Goal: Task Accomplishment & Management: Manage account settings

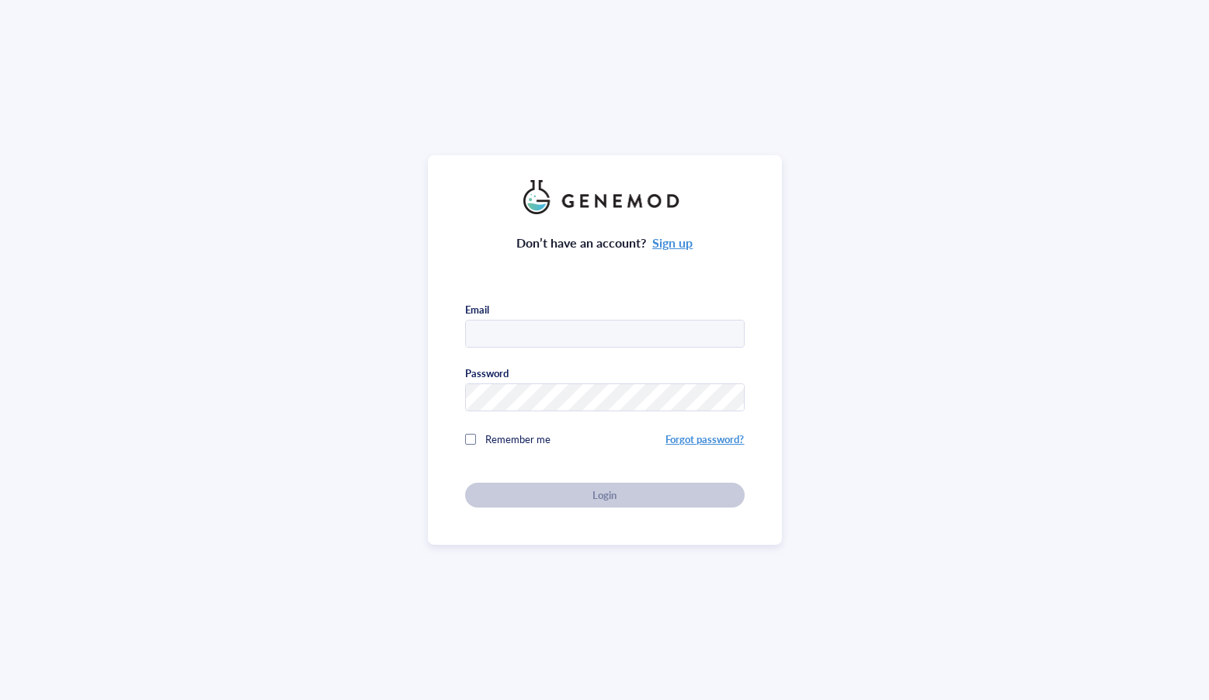
type input "[EMAIL_ADDRESS][DOMAIN_NAME]"
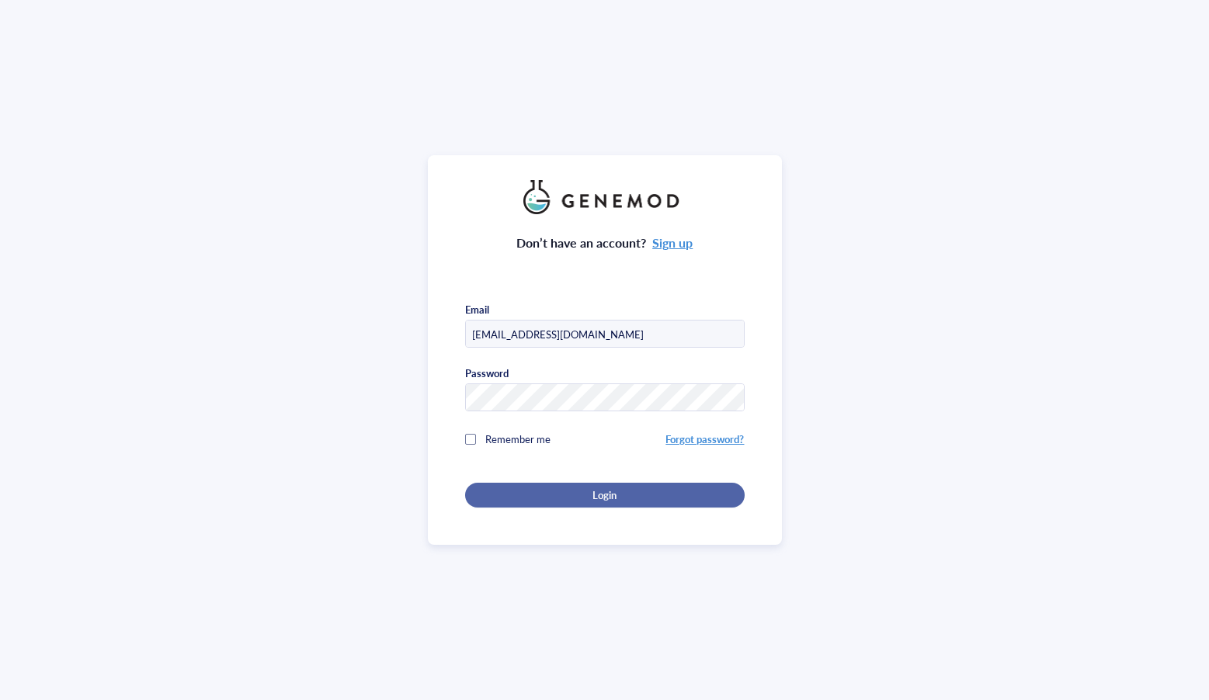
click at [499, 489] on div "Login" at bounding box center [605, 495] width 230 height 14
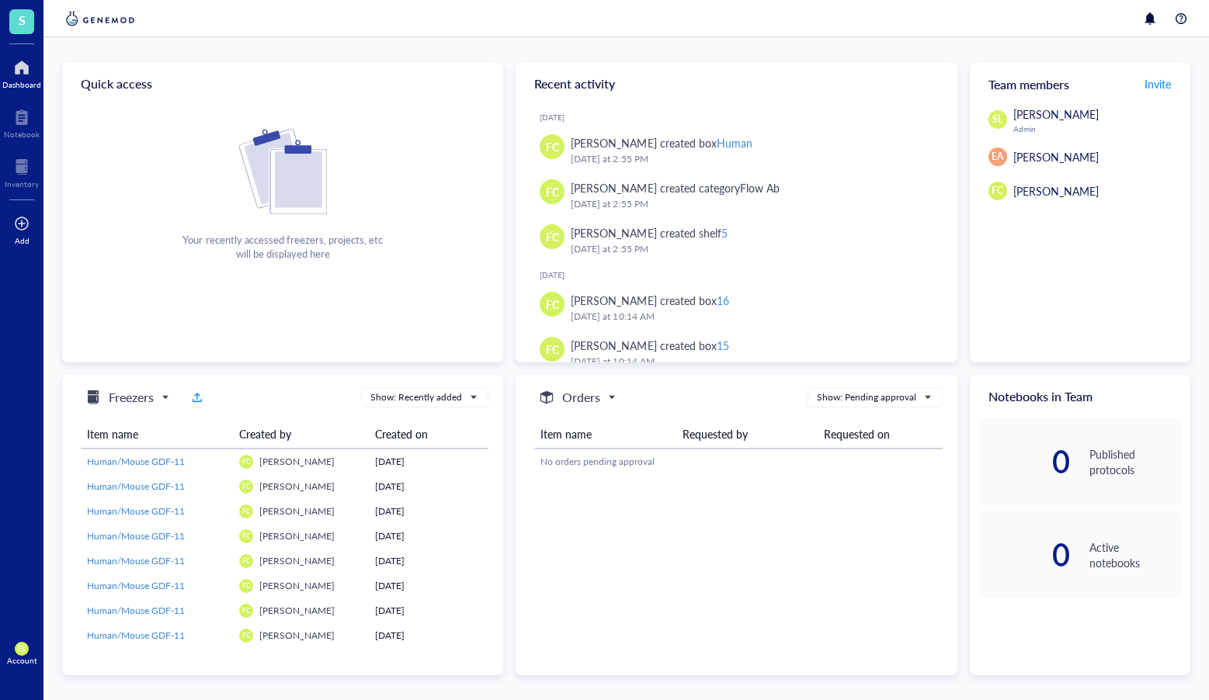
click at [26, 216] on div at bounding box center [22, 223] width 16 height 25
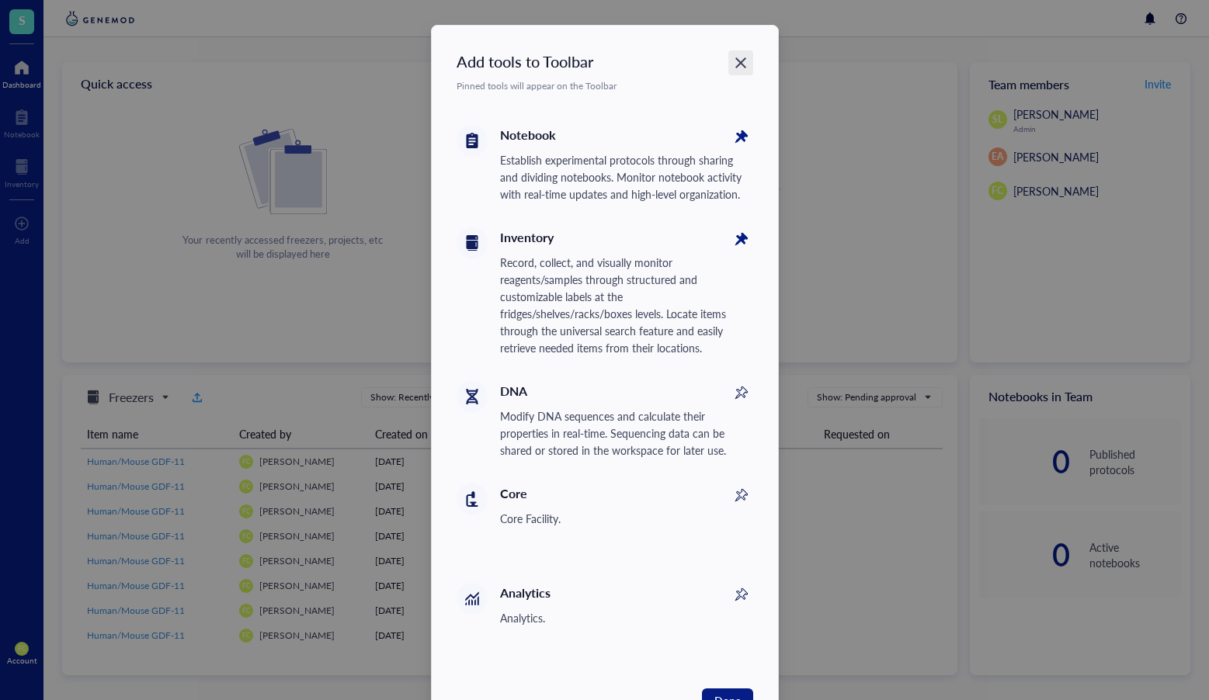
click at [738, 62] on icon "Close" at bounding box center [740, 62] width 11 height 11
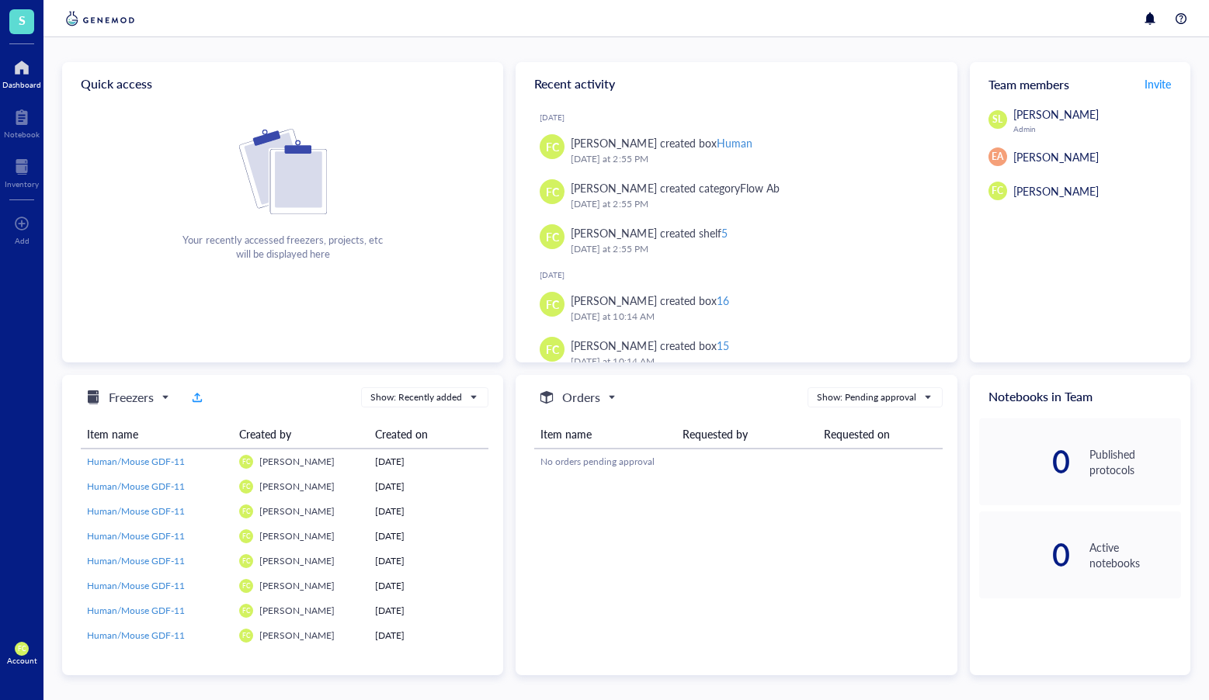
click at [26, 656] on div "Account" at bounding box center [22, 660] width 30 height 9
click at [134, 599] on link "Account settings" at bounding box center [103, 596] width 89 height 28
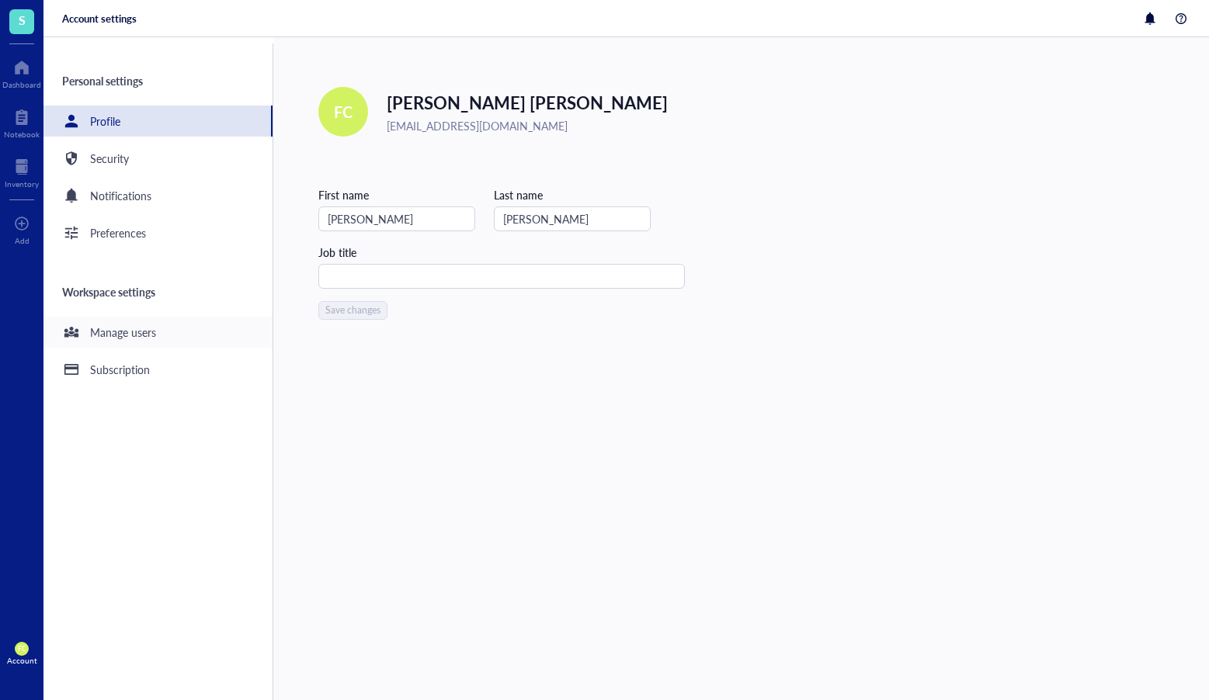
click at [190, 326] on div "Manage users" at bounding box center [157, 332] width 229 height 31
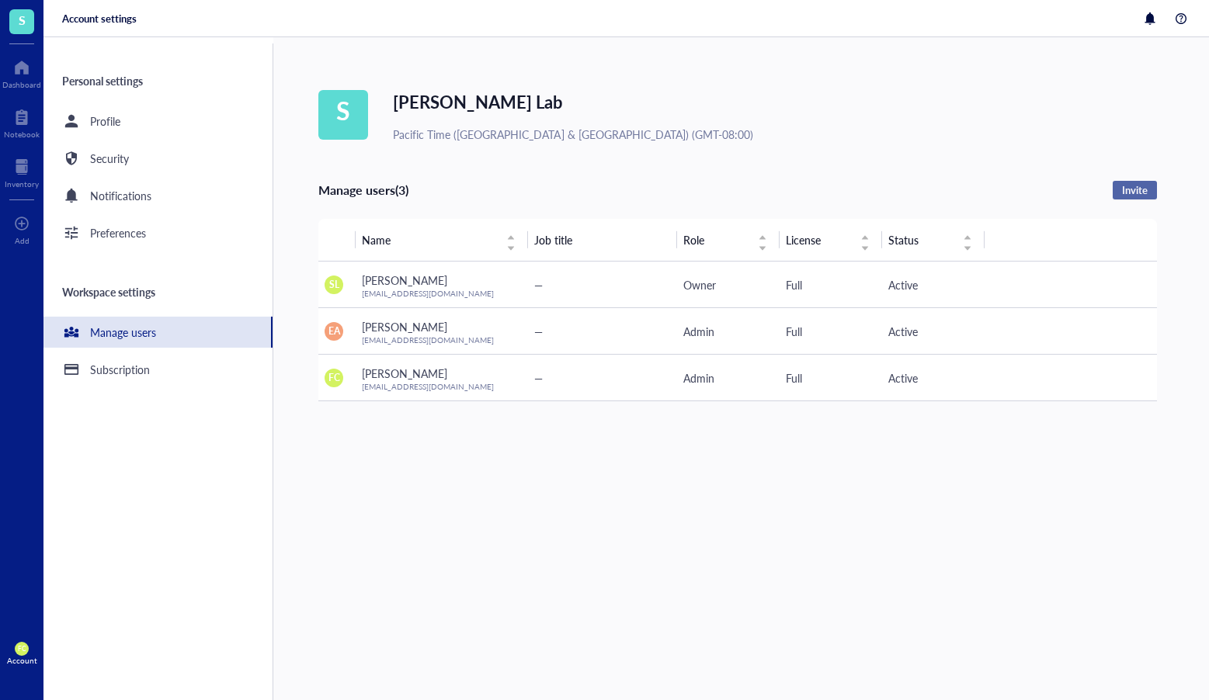
click at [1124, 187] on span "Invite" at bounding box center [1135, 190] width 26 height 14
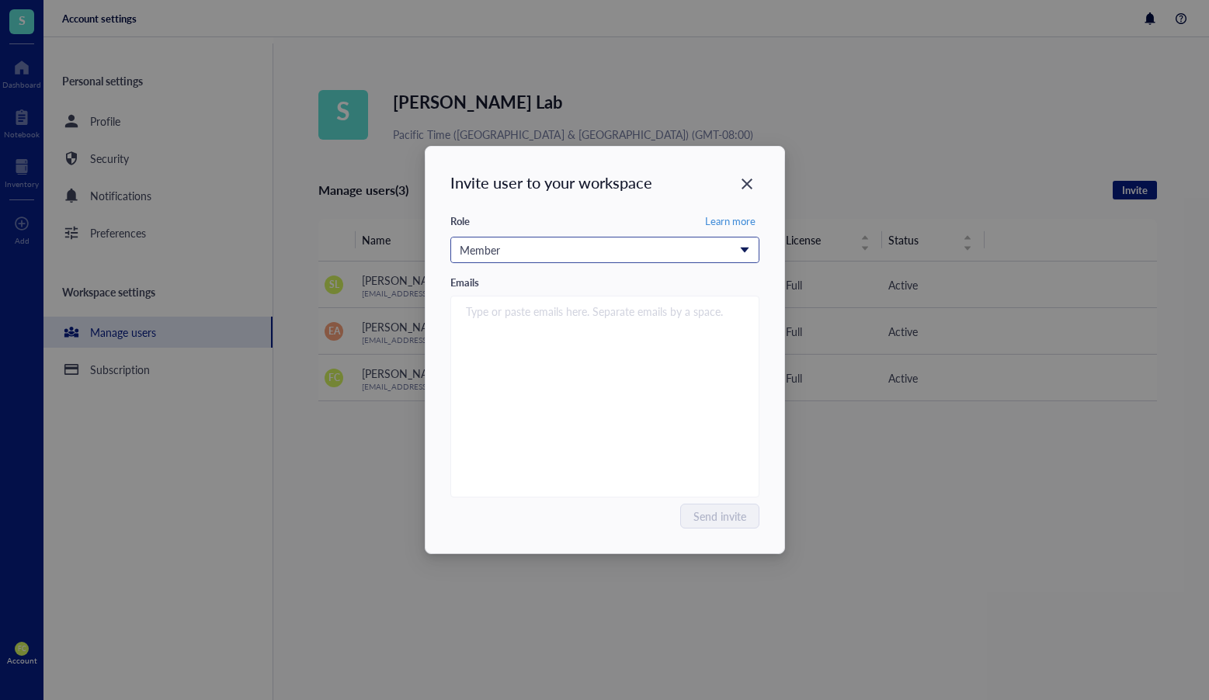
click at [674, 249] on div "Member" at bounding box center [596, 249] width 273 height 17
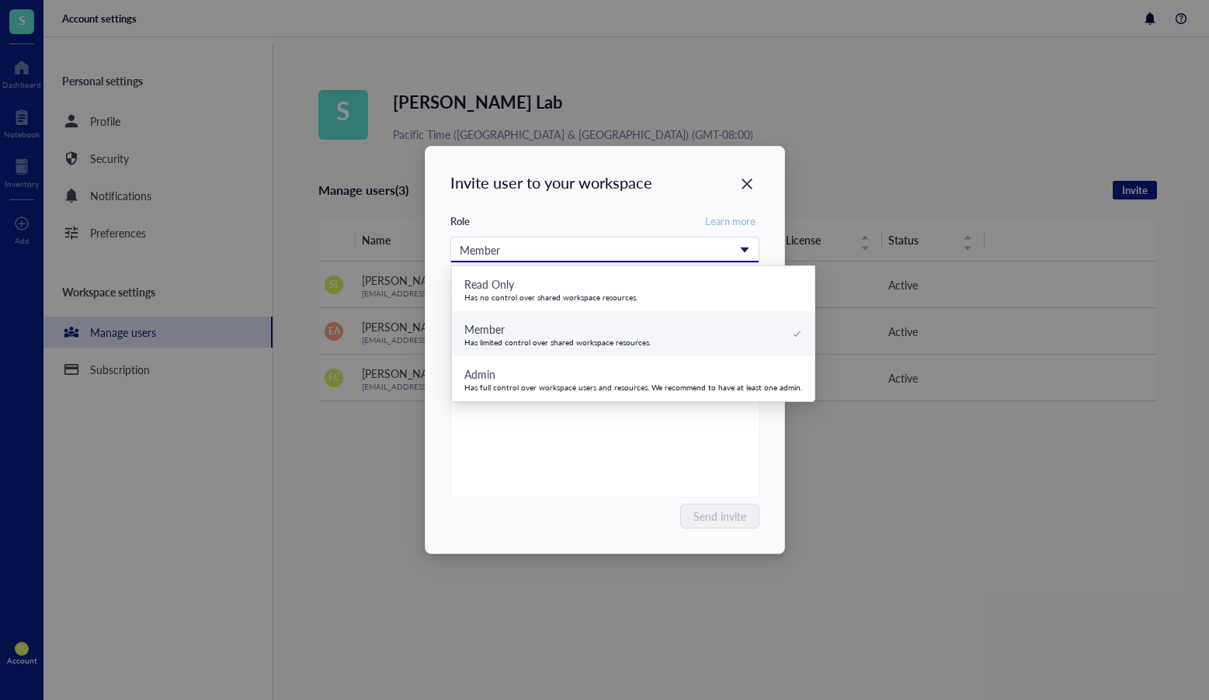
click at [714, 218] on span "Learn more" at bounding box center [730, 221] width 50 height 14
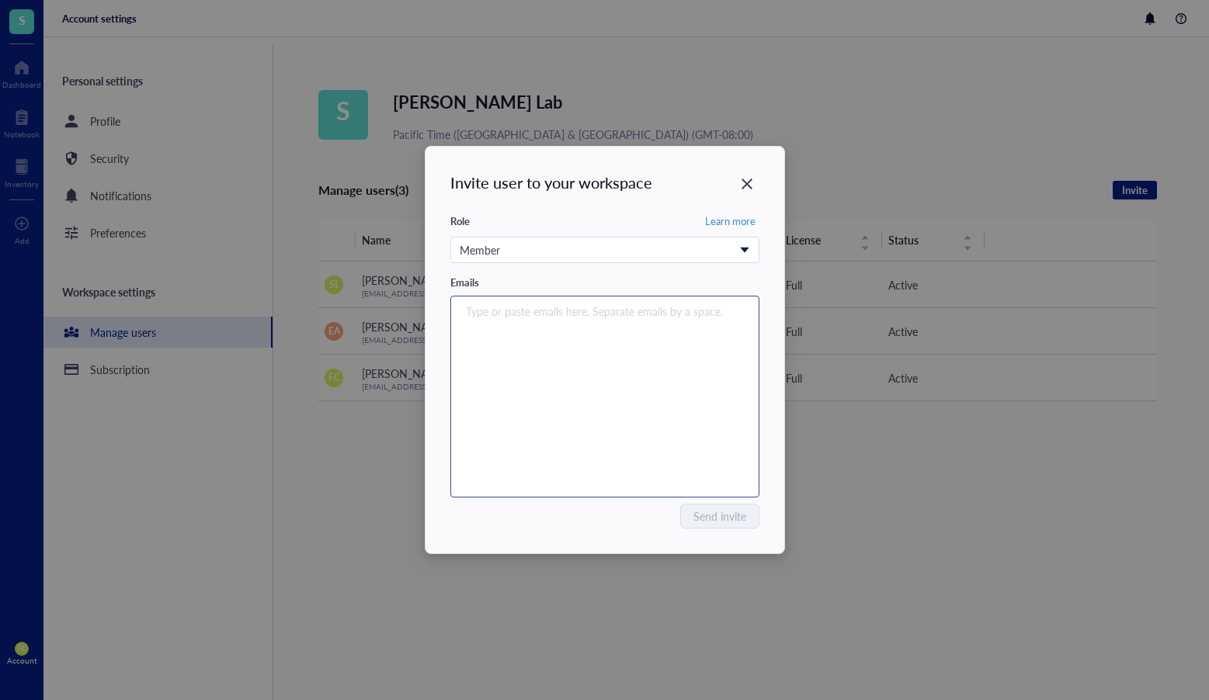
click at [597, 371] on div "Type or paste emails here. Separate emails by a space." at bounding box center [604, 397] width 295 height 194
